Goal: Task Accomplishment & Management: Use online tool/utility

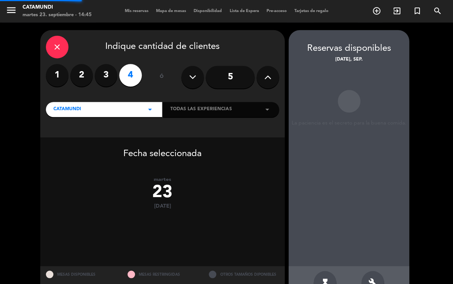
scroll to position [24, 0]
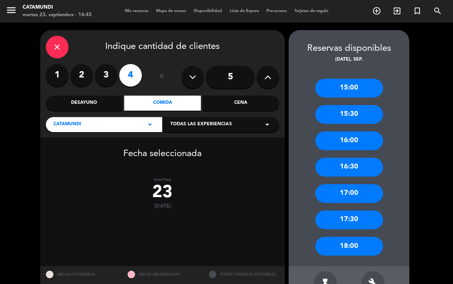
click at [56, 42] on icon "close" at bounding box center [57, 46] width 9 height 9
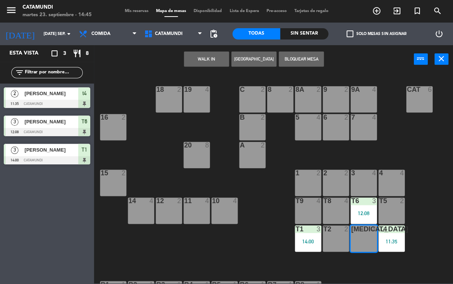
click at [209, 62] on button "WALK IN" at bounding box center [206, 58] width 45 height 15
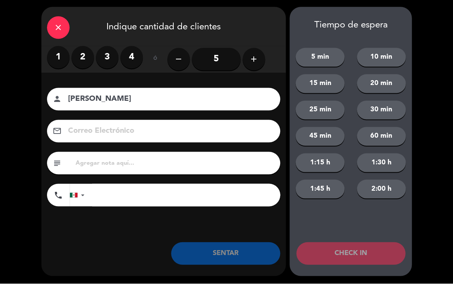
type input "[PERSON_NAME]"
click at [88, 53] on label "2" at bounding box center [82, 58] width 23 height 23
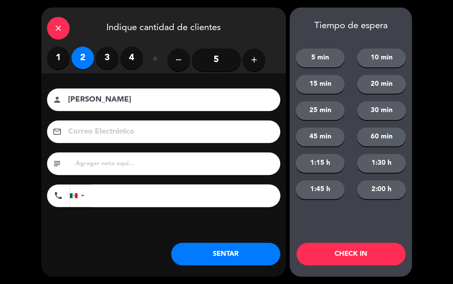
click at [222, 249] on button "SENTAR" at bounding box center [225, 253] width 109 height 23
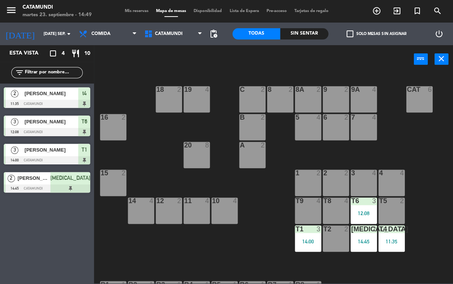
click at [379, 9] on icon "add_circle_outline" at bounding box center [375, 10] width 9 height 9
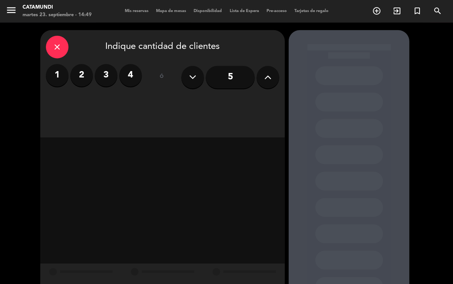
click at [82, 64] on label "2" at bounding box center [81, 75] width 23 height 23
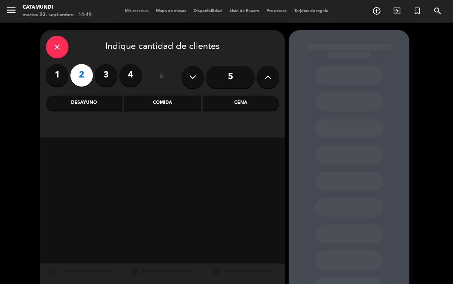
click at [153, 95] on div "Comida" at bounding box center [162, 102] width 76 height 15
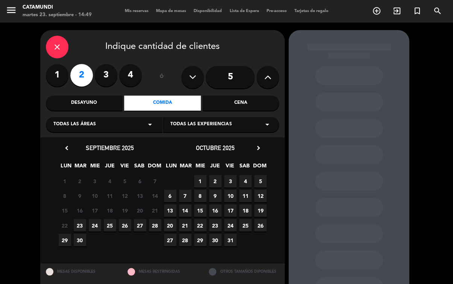
click at [77, 219] on span "23" at bounding box center [80, 225] width 12 height 12
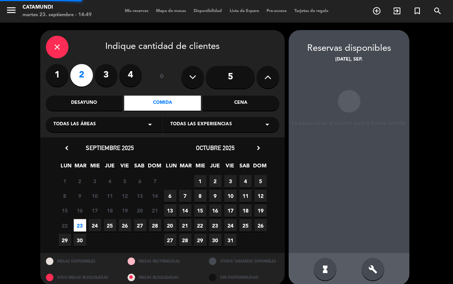
scroll to position [30, 0]
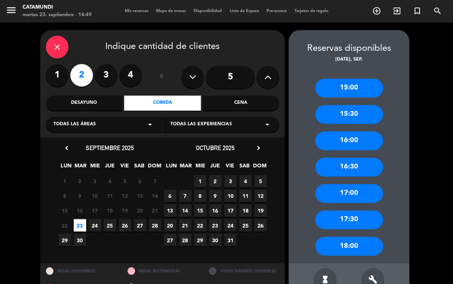
click at [365, 131] on div "16:00" at bounding box center [349, 140] width 68 height 19
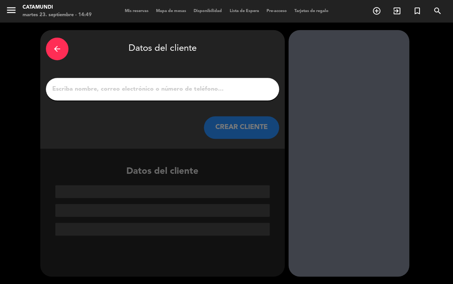
click at [89, 84] on input "1" at bounding box center [162, 89] width 222 height 11
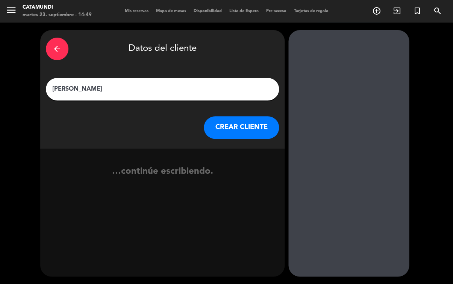
type input "[PERSON_NAME]"
click at [235, 84] on div "arrow_back Datos del cliente [PERSON_NAME] CLIENTE" at bounding box center [162, 89] width 244 height 118
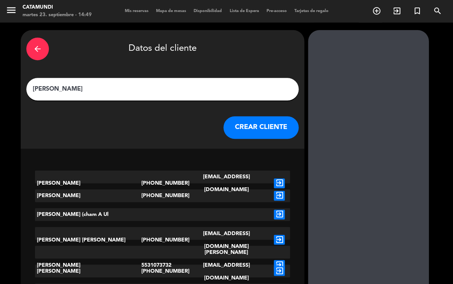
click at [267, 116] on button "CREAR CLIENTE" at bounding box center [260, 127] width 75 height 23
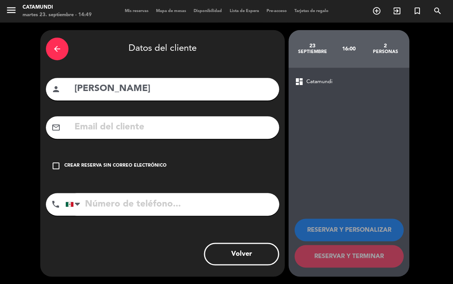
click at [62, 154] on div "check_box_outline_blank Crear reserva sin correo electrónico" at bounding box center [162, 165] width 233 height 23
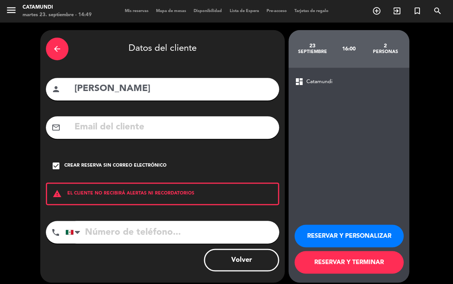
click at [330, 234] on button "RESERVAR Y PERSONALIZAR" at bounding box center [348, 235] width 109 height 23
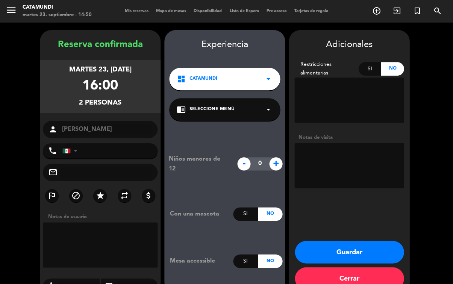
click at [127, 222] on textarea at bounding box center [100, 244] width 115 height 45
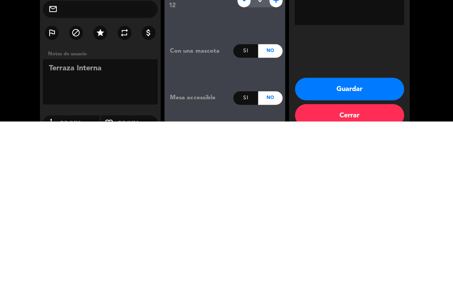
type textarea "Terraza Interna"
click at [354, 42] on div "Adicionales Restricciones alimentarias Si No Notas de visita Guardar Cerrar" at bounding box center [348, 161] width 121 height 263
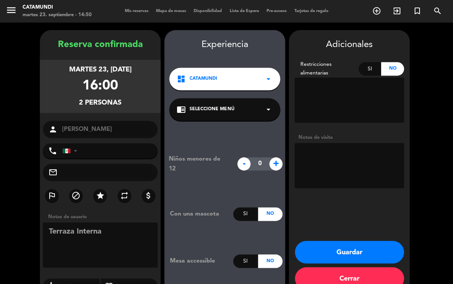
click at [368, 240] on button "Guardar" at bounding box center [348, 251] width 109 height 23
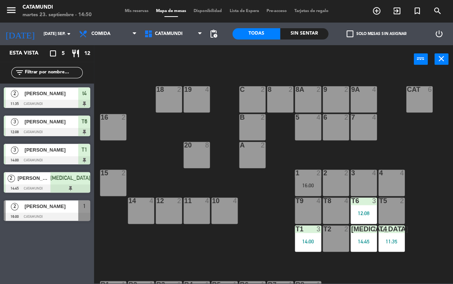
click at [391, 238] on div "11:35" at bounding box center [391, 240] width 26 height 5
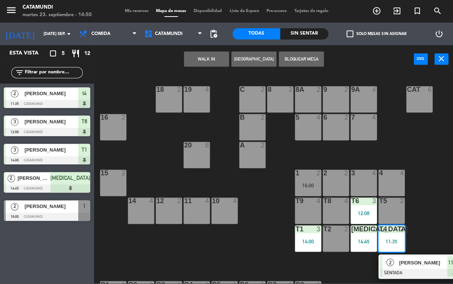
click at [397, 236] on div "t4 2 11:35" at bounding box center [391, 238] width 26 height 26
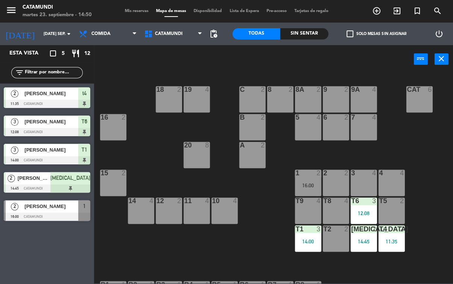
click at [358, 211] on div "12:08" at bounding box center [363, 212] width 26 height 5
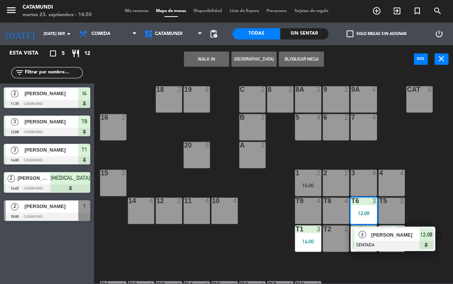
click at [367, 210] on div "12:08" at bounding box center [363, 212] width 26 height 5
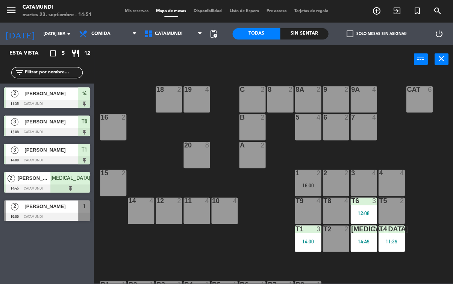
click at [302, 29] on div "Sin sentar" at bounding box center [304, 33] width 48 height 11
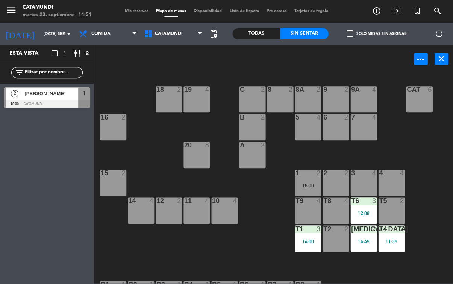
click at [262, 33] on div "Todas" at bounding box center [256, 33] width 48 height 11
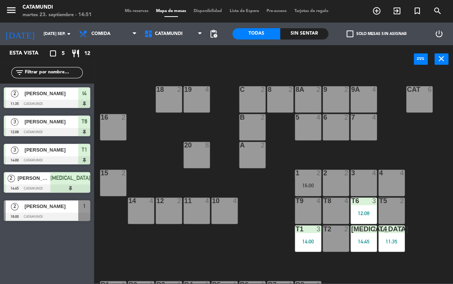
click at [117, 33] on span "Comida" at bounding box center [107, 34] width 65 height 17
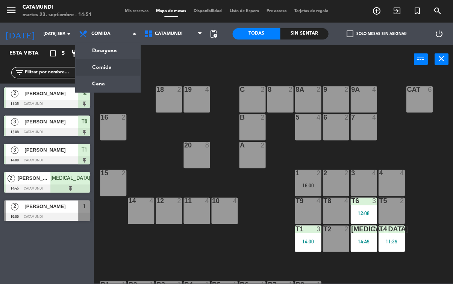
click at [121, 32] on span "Comida" at bounding box center [107, 34] width 65 height 17
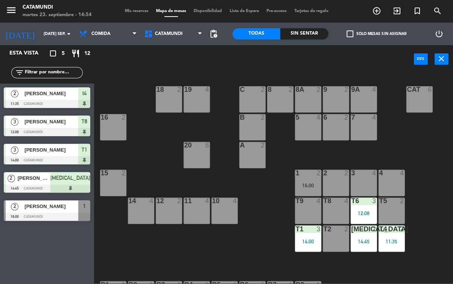
click at [394, 235] on div "t4 2 11:35" at bounding box center [391, 238] width 26 height 26
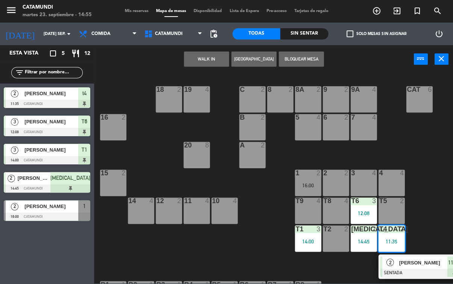
click at [447, 256] on div "11:35" at bounding box center [454, 262] width 14 height 12
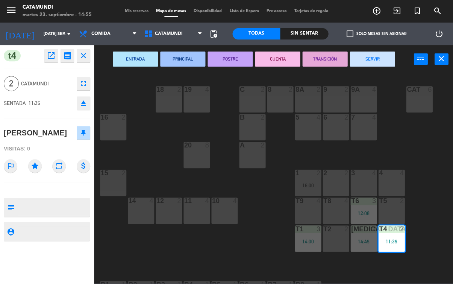
click at [378, 59] on button "SERVIR" at bounding box center [371, 58] width 45 height 15
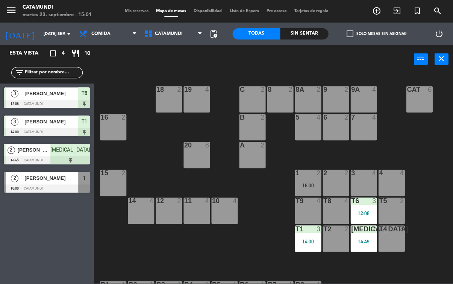
click at [341, 244] on div "T2 2" at bounding box center [335, 238] width 26 height 26
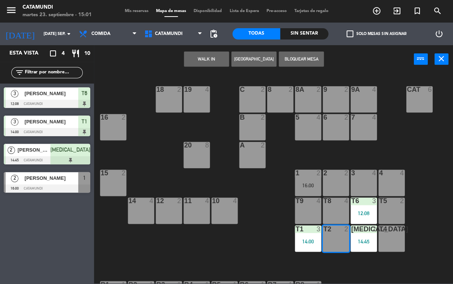
click at [193, 64] on button "WALK IN" at bounding box center [206, 58] width 45 height 15
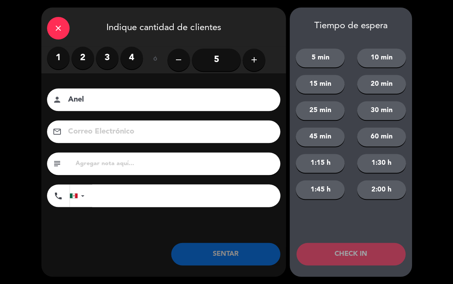
type input "Anel"
click at [89, 57] on label "2" at bounding box center [82, 58] width 23 height 23
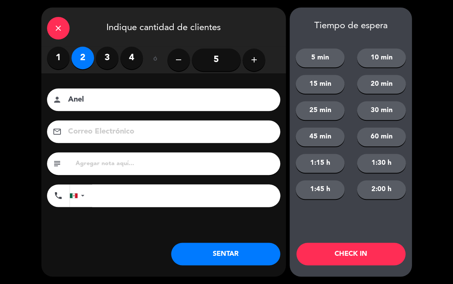
click at [243, 258] on button "SENTAR" at bounding box center [225, 253] width 109 height 23
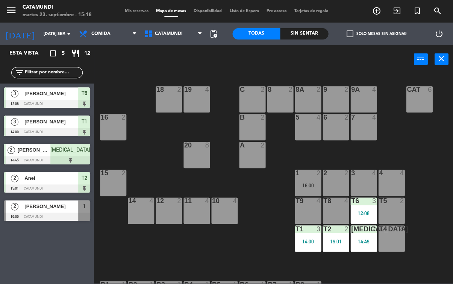
click at [172, 209] on div "12 2" at bounding box center [168, 210] width 26 height 26
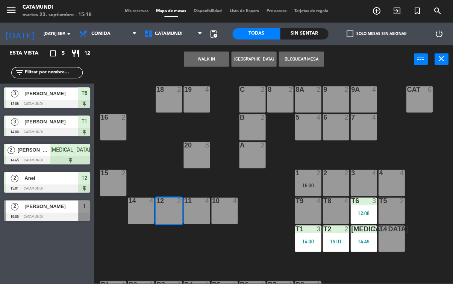
click at [208, 60] on button "WALK IN" at bounding box center [206, 58] width 45 height 15
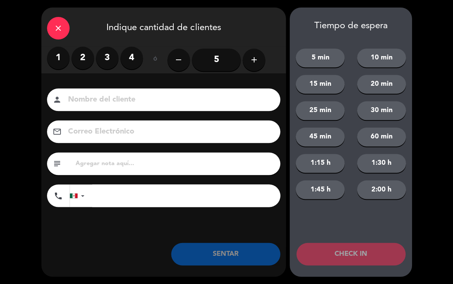
click at [86, 59] on label "2" at bounding box center [82, 58] width 23 height 23
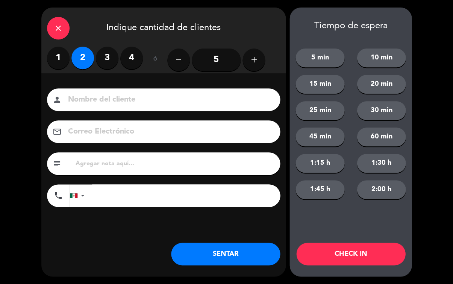
click at [222, 247] on button "SENTAR" at bounding box center [225, 253] width 109 height 23
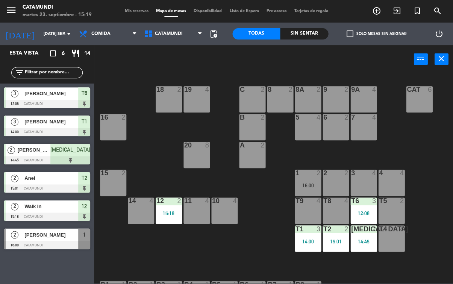
click at [53, 234] on span "[PERSON_NAME]" at bounding box center [51, 234] width 54 height 8
click at [313, 183] on div "16:00" at bounding box center [307, 185] width 26 height 5
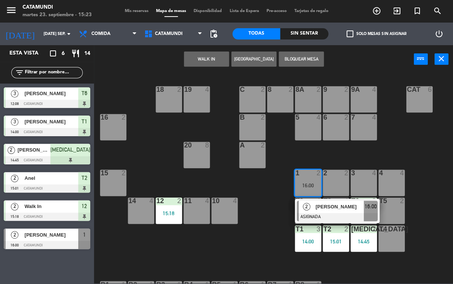
click at [311, 180] on div "1 2 16:00" at bounding box center [307, 182] width 26 height 26
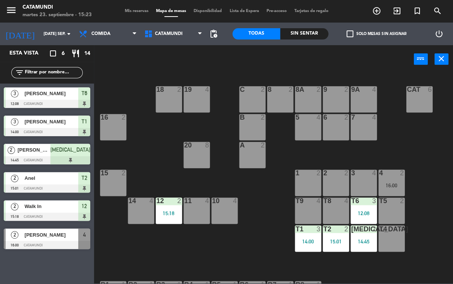
click at [311, 183] on div "1 2" at bounding box center [307, 182] width 26 height 26
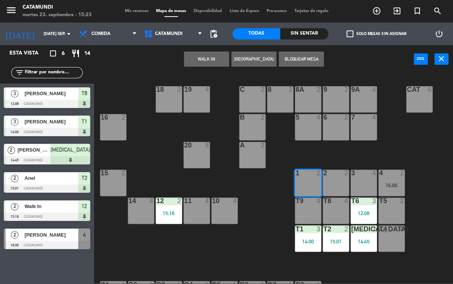
click at [223, 58] on button "WALK IN" at bounding box center [206, 58] width 45 height 15
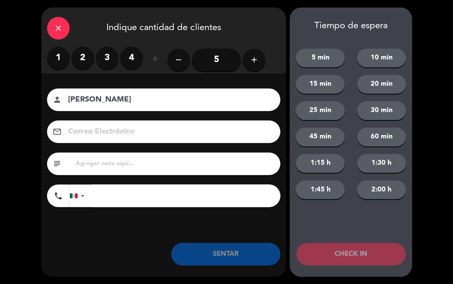
type input "[PERSON_NAME]"
click at [78, 71] on div "1 2 3 4" at bounding box center [95, 60] width 96 height 26
click at [84, 56] on label "2" at bounding box center [82, 58] width 23 height 23
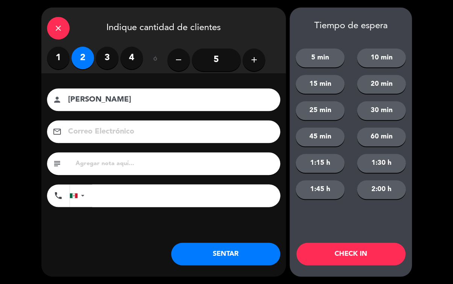
click at [229, 248] on button "SENTAR" at bounding box center [225, 253] width 109 height 23
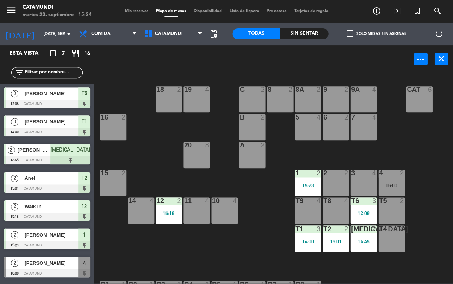
click at [71, 92] on span "[PERSON_NAME]" at bounding box center [51, 93] width 54 height 8
click at [62, 122] on span "[PERSON_NAME]" at bounding box center [51, 122] width 54 height 8
click at [50, 154] on span "[PERSON_NAME]" at bounding box center [34, 150] width 33 height 8
click at [59, 179] on span "Anel" at bounding box center [51, 178] width 54 height 8
click at [63, 207] on span "Walk In" at bounding box center [51, 206] width 54 height 8
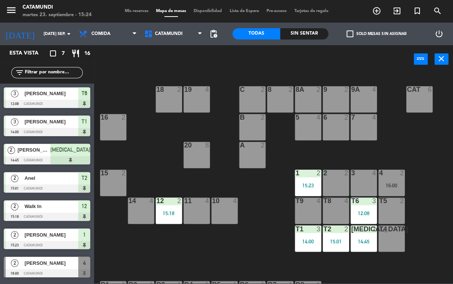
click at [63, 233] on span "[PERSON_NAME]" at bounding box center [51, 234] width 54 height 8
click at [118, 188] on div "15 2" at bounding box center [113, 182] width 26 height 26
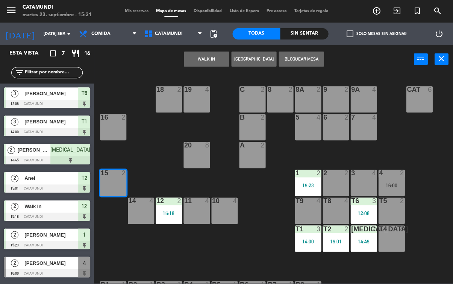
click at [201, 54] on button "WALK IN" at bounding box center [206, 58] width 45 height 15
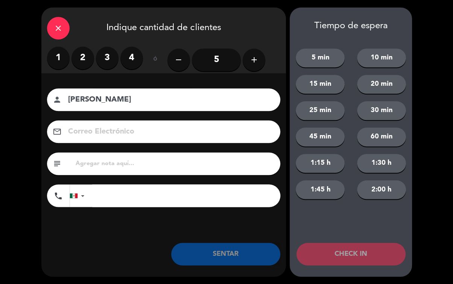
type input "[PERSON_NAME]"
click at [57, 60] on label "1" at bounding box center [58, 58] width 23 height 23
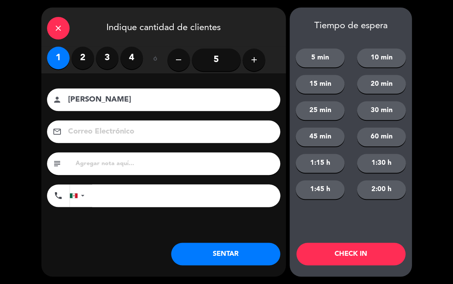
click at [216, 249] on button "SENTAR" at bounding box center [225, 253] width 109 height 23
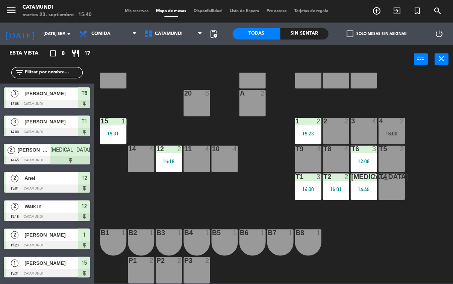
scroll to position [52, 0]
click at [341, 189] on div "15:01" at bounding box center [335, 188] width 26 height 5
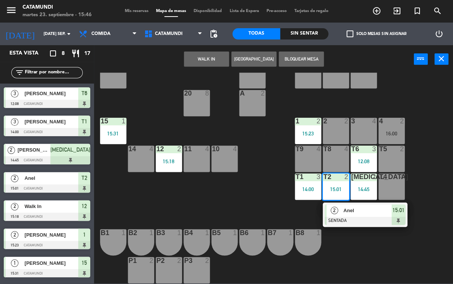
click at [403, 210] on span "15:01" at bounding box center [398, 209] width 12 height 9
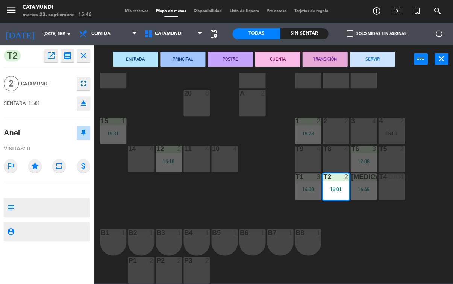
click at [276, 58] on button "CUENTA" at bounding box center [277, 58] width 45 height 15
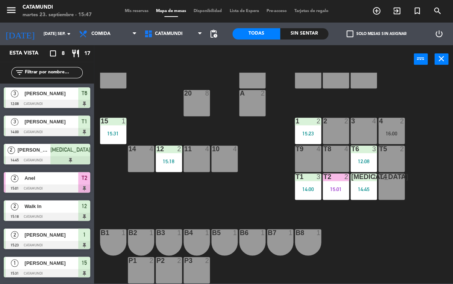
click at [364, 160] on div "12:08" at bounding box center [363, 160] width 26 height 5
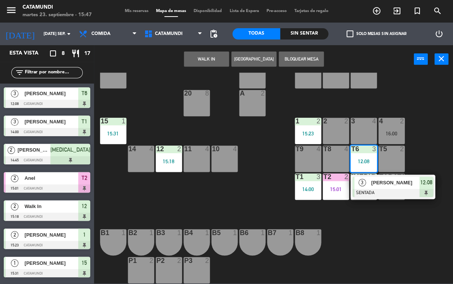
click at [419, 185] on div "12:08" at bounding box center [426, 182] width 14 height 12
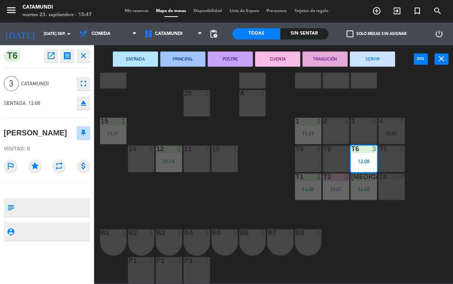
click at [275, 62] on button "CUENTA" at bounding box center [277, 58] width 45 height 15
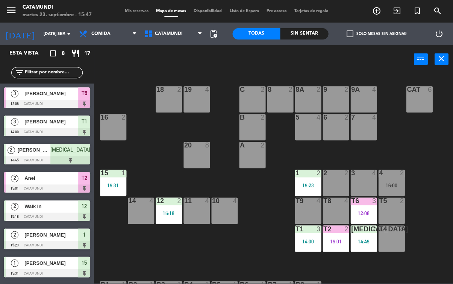
scroll to position [0, 0]
click at [362, 213] on div "12:08" at bounding box center [363, 212] width 26 height 5
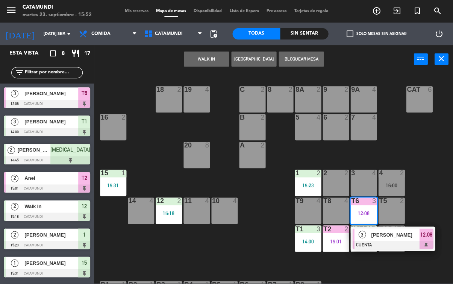
click at [425, 233] on span "12:08" at bounding box center [426, 233] width 12 height 9
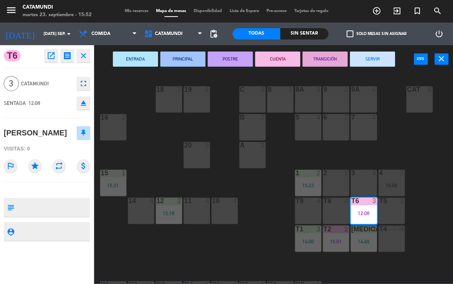
click at [386, 54] on button "SERVIR" at bounding box center [371, 58] width 45 height 15
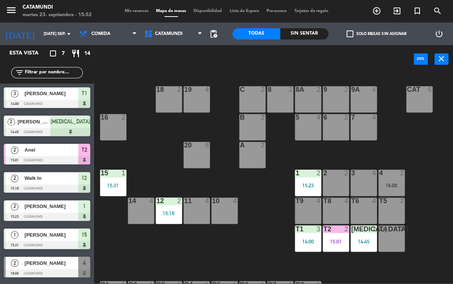
click at [340, 239] on div "15:01" at bounding box center [335, 240] width 26 height 5
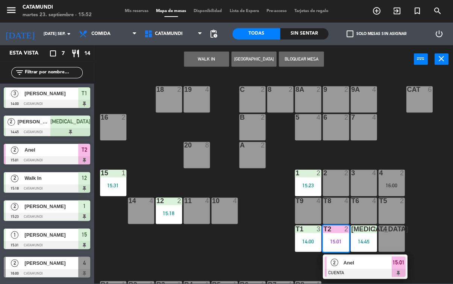
click at [397, 264] on span "15:01" at bounding box center [398, 261] width 12 height 9
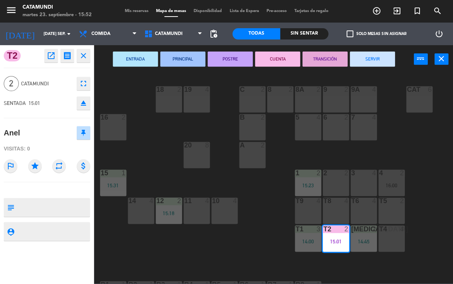
click at [356, 64] on button "SERVIR" at bounding box center [371, 58] width 45 height 15
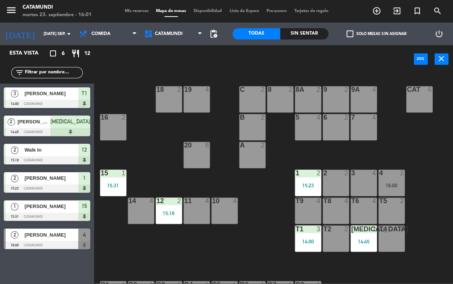
click at [397, 238] on div "t4 4" at bounding box center [391, 238] width 26 height 26
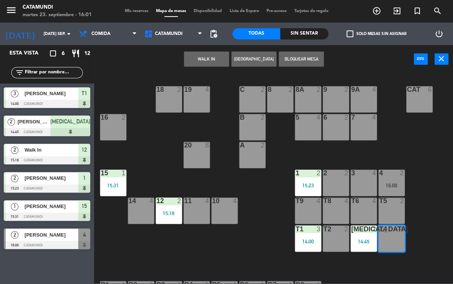
click at [216, 59] on button "WALK IN" at bounding box center [206, 58] width 45 height 15
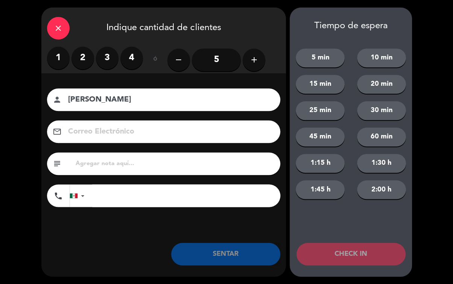
type input "[PERSON_NAME]"
click at [83, 56] on label "2" at bounding box center [82, 58] width 23 height 23
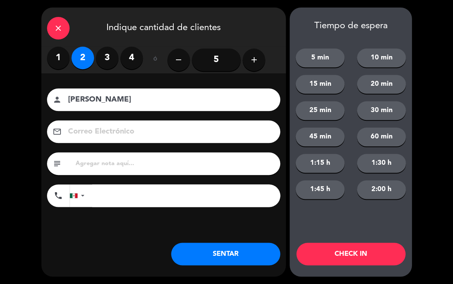
click at [237, 252] on button "SENTAR" at bounding box center [225, 253] width 109 height 23
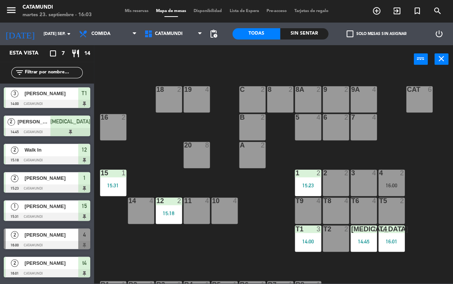
click at [71, 228] on div "[PERSON_NAME]" at bounding box center [51, 234] width 54 height 12
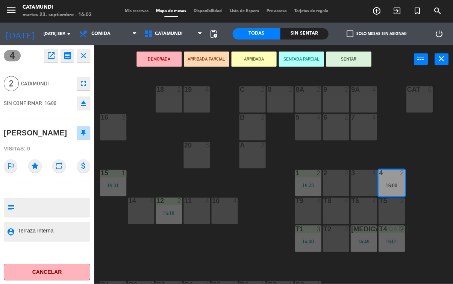
click at [358, 61] on button "SENTAR" at bounding box center [348, 58] width 45 height 15
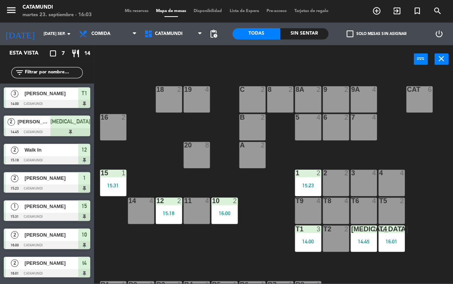
click at [254, 238] on div "19 4 18 2 9 2 8 2 9A 4 8A 2 C 2 Cat 6 16 2 6 2 5 4 7 4 B 2 20 8 A 2 3 4 1 2 15:…" at bounding box center [275, 177] width 354 height 210
click at [373, 260] on div "19 4 18 2 9 2 8 2 9A 4 8A 2 C 2 Cat 6 16 2 6 2 5 4 7 4 B 2 20 8 A 2 3 4 1 2 15:…" at bounding box center [275, 177] width 354 height 210
click at [300, 265] on div "19 4 18 2 9 2 8 2 9A 4 8A 2 C 2 Cat 6 16 2 6 2 5 4 7 4 B 2 20 8 A 2 3 4 1 2 15:…" at bounding box center [275, 177] width 354 height 210
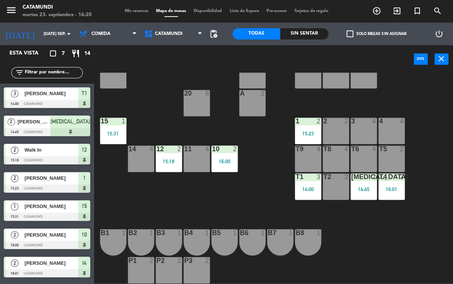
scroll to position [52, 0]
click at [330, 155] on div "T8 4" at bounding box center [335, 158] width 26 height 26
click at [214, 73] on div "19 4 18 2 9 2 8 2 9A 4 8A 2 C 2 Cat 6 16 2 6 2 5 4 7 4 B 2 20 8 A 2 3 4 1 2 15:…" at bounding box center [275, 177] width 354 height 210
click at [326, 154] on div "T8 4" at bounding box center [335, 158] width 26 height 26
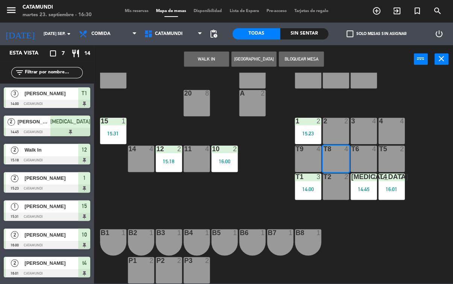
click at [204, 59] on button "WALK IN" at bounding box center [206, 58] width 45 height 15
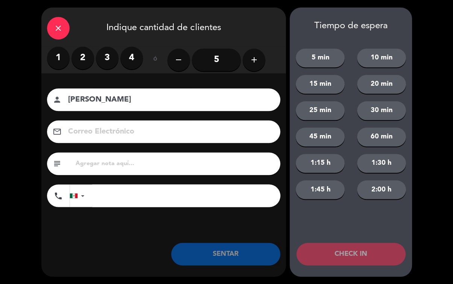
type input "[PERSON_NAME]"
click at [80, 61] on label "2" at bounding box center [82, 58] width 23 height 23
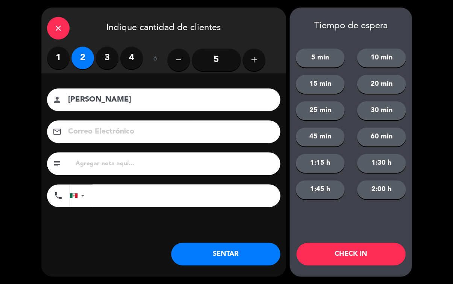
click at [241, 249] on button "SENTAR" at bounding box center [225, 253] width 109 height 23
